Goal: Navigation & Orientation: Find specific page/section

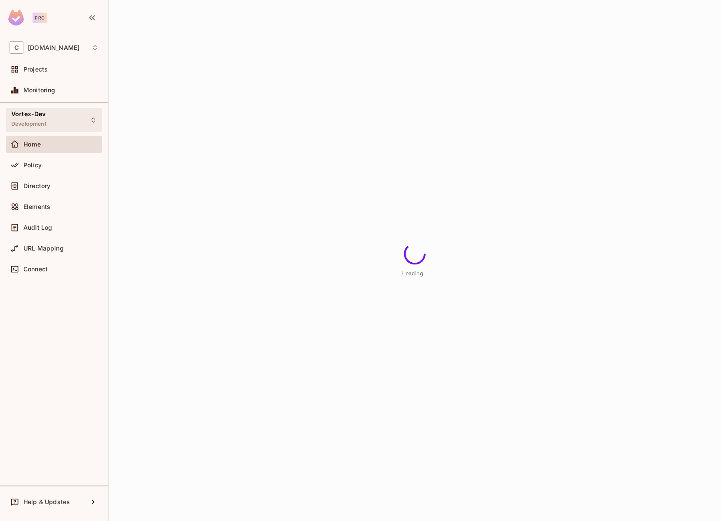
click at [54, 117] on div "Vortex-Dev Development" at bounding box center [54, 120] width 96 height 24
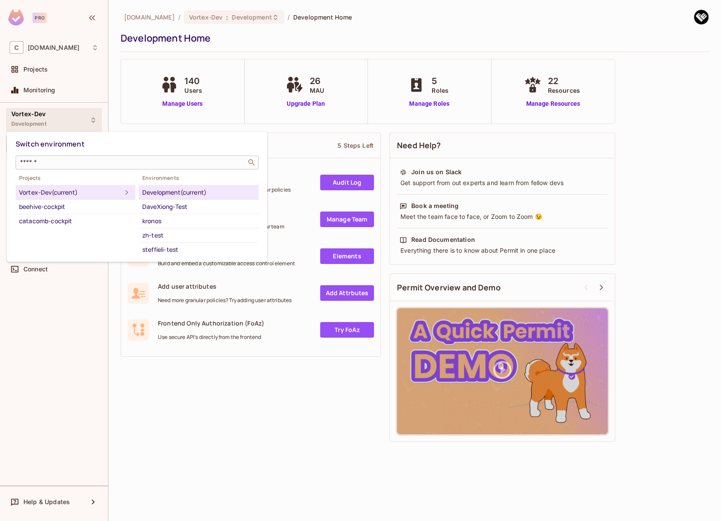
click at [59, 163] on input "text" at bounding box center [130, 162] width 225 height 9
drag, startPoint x: 216, startPoint y: 193, endPoint x: 144, endPoint y: 194, distance: 71.1
click at [144, 194] on div "Development (current)" at bounding box center [198, 192] width 113 height 10
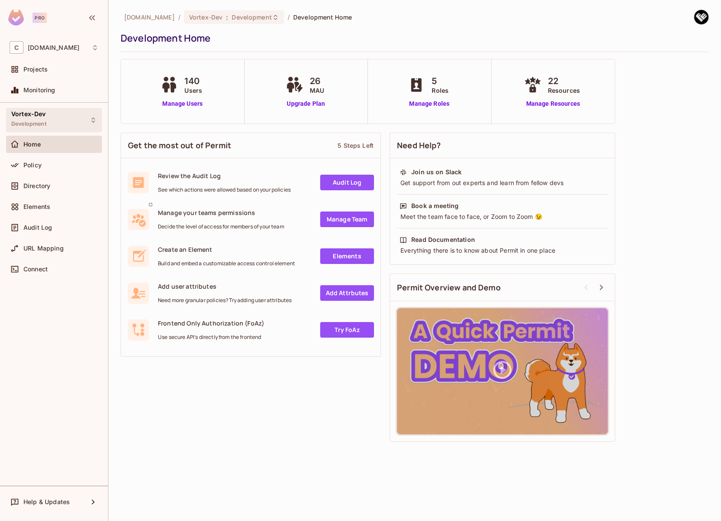
click at [60, 127] on div "Vortex-Dev Development" at bounding box center [54, 120] width 96 height 24
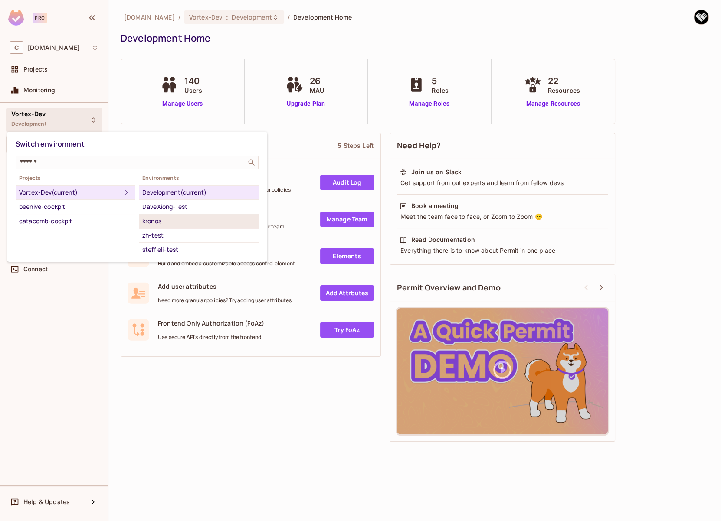
click at [157, 220] on div "kronos" at bounding box center [198, 221] width 113 height 10
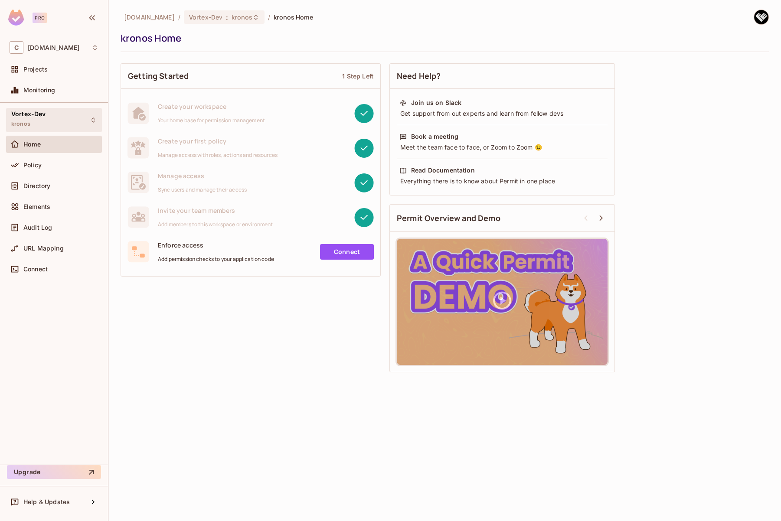
click at [71, 115] on div "Vortex-Dev kronos" at bounding box center [54, 120] width 96 height 24
